Goal: Transaction & Acquisition: Download file/media

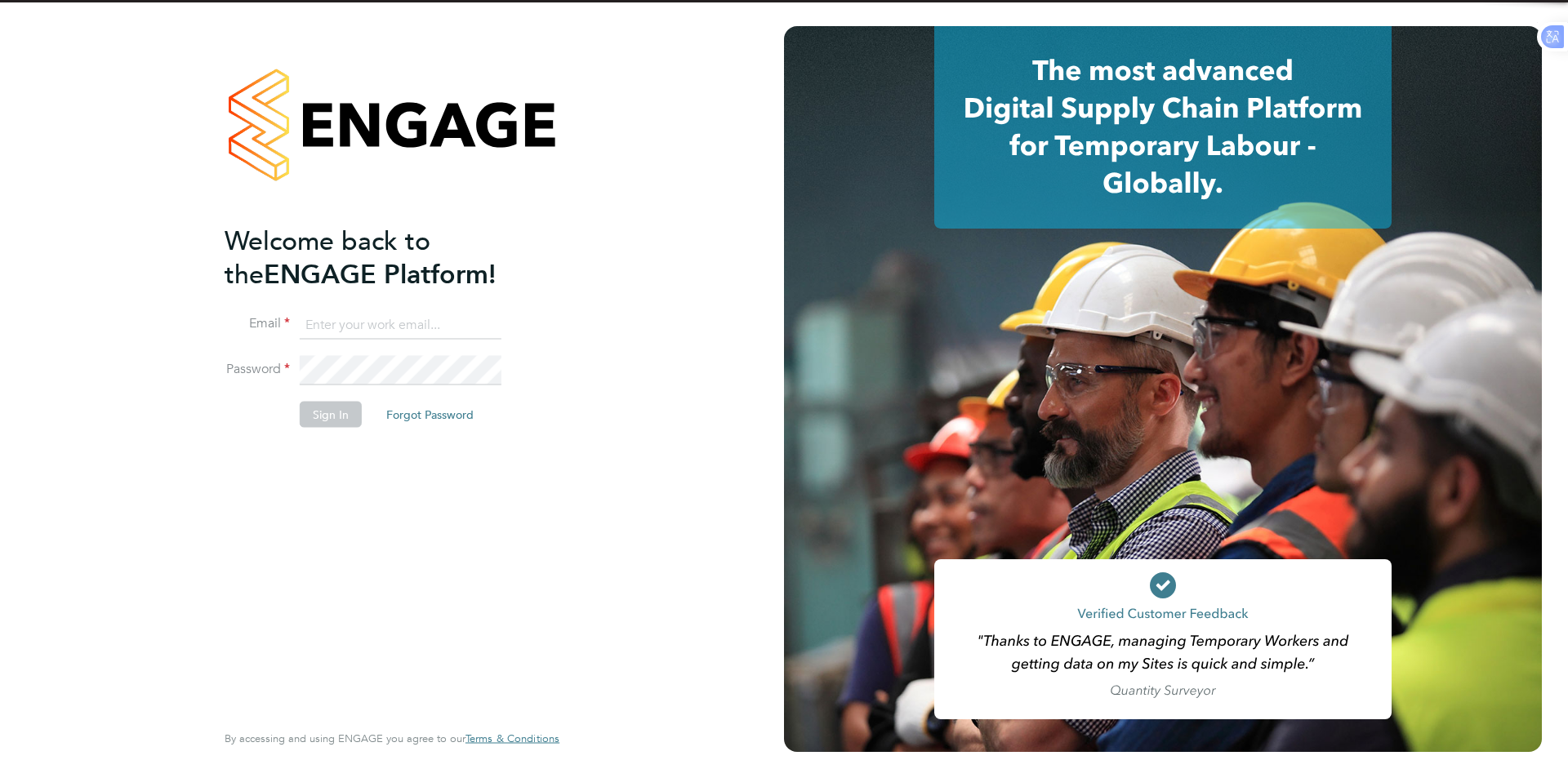
type input "Azmat@loyalreliance.co.uk"
click at [334, 409] on button "Sign In" at bounding box center [331, 415] width 62 height 26
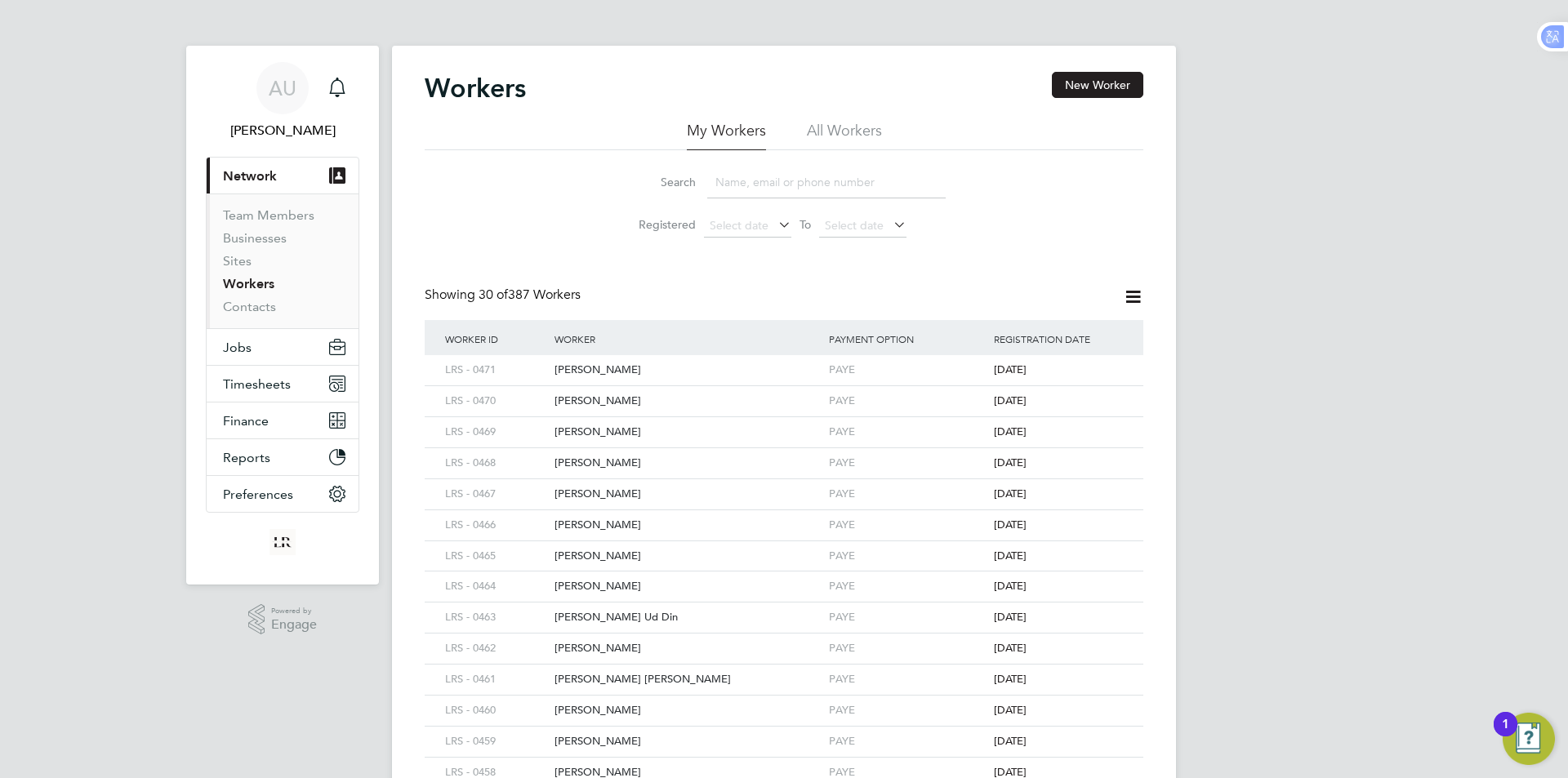
click at [748, 189] on input at bounding box center [826, 183] width 239 height 32
type input "qasim"
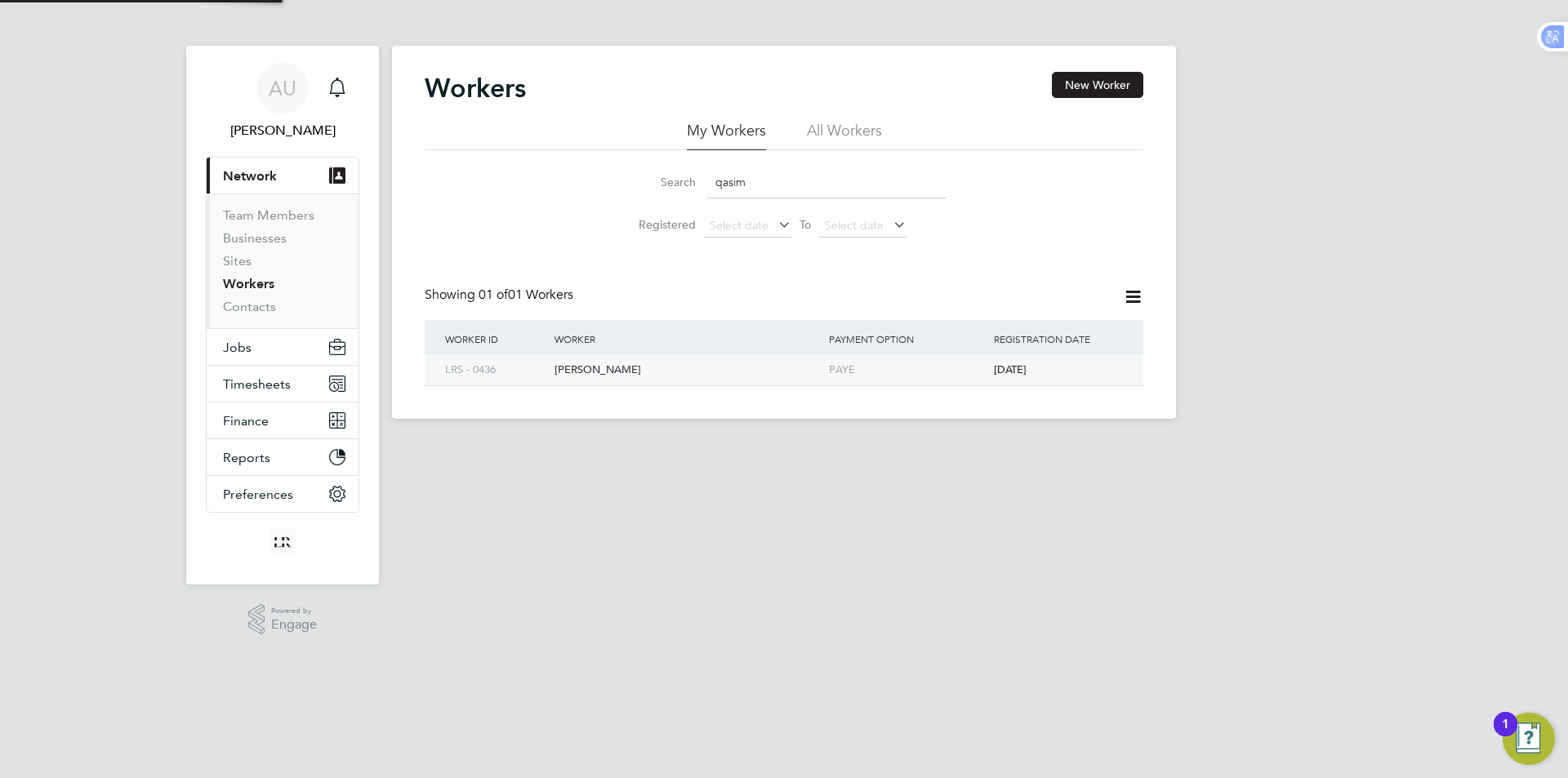
click at [580, 369] on div "[PERSON_NAME]" at bounding box center [688, 370] width 275 height 30
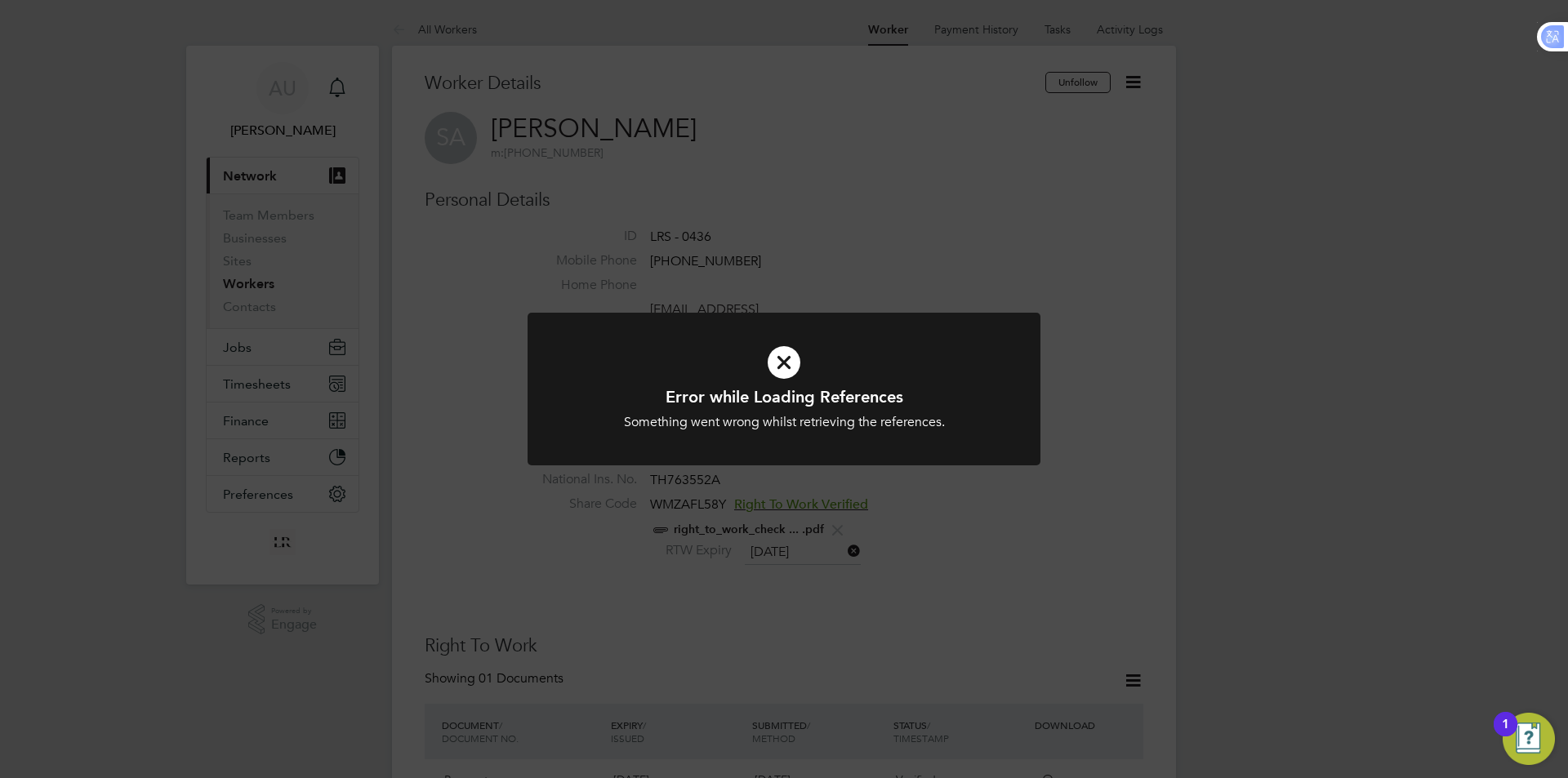
click at [1076, 173] on div "Error while Loading References Something went wrong whilst retrieving the refer…" at bounding box center [784, 389] width 1568 height 778
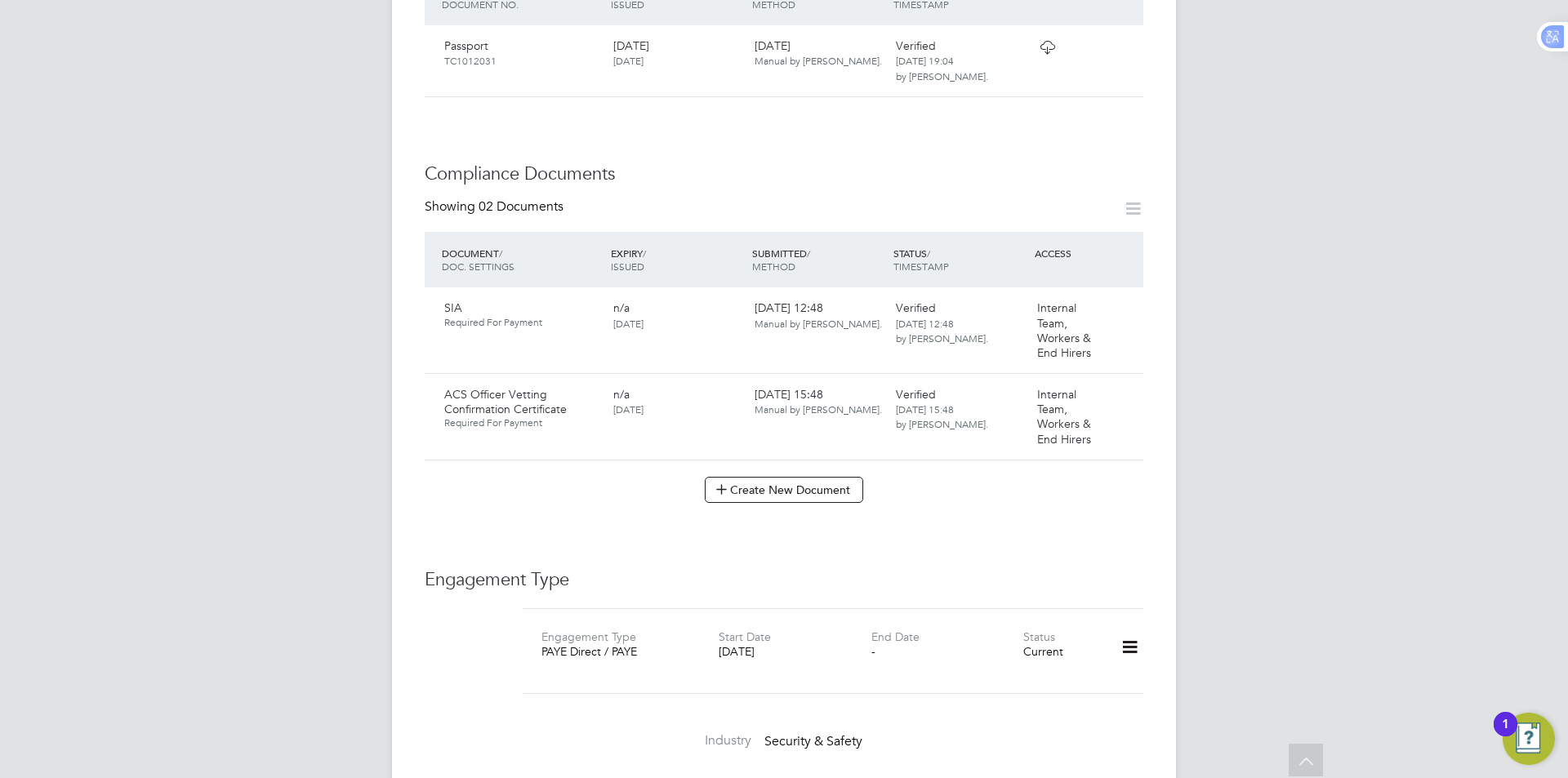
scroll to position [735, 0]
drag, startPoint x: 1123, startPoint y: 377, endPoint x: 1142, endPoint y: 379, distance: 19.1
click at [1123, 386] on icon at bounding box center [1124, 395] width 17 height 20
click at [1079, 437] on li "Download Document" at bounding box center [1065, 440] width 130 height 23
